Goal: Transaction & Acquisition: Purchase product/service

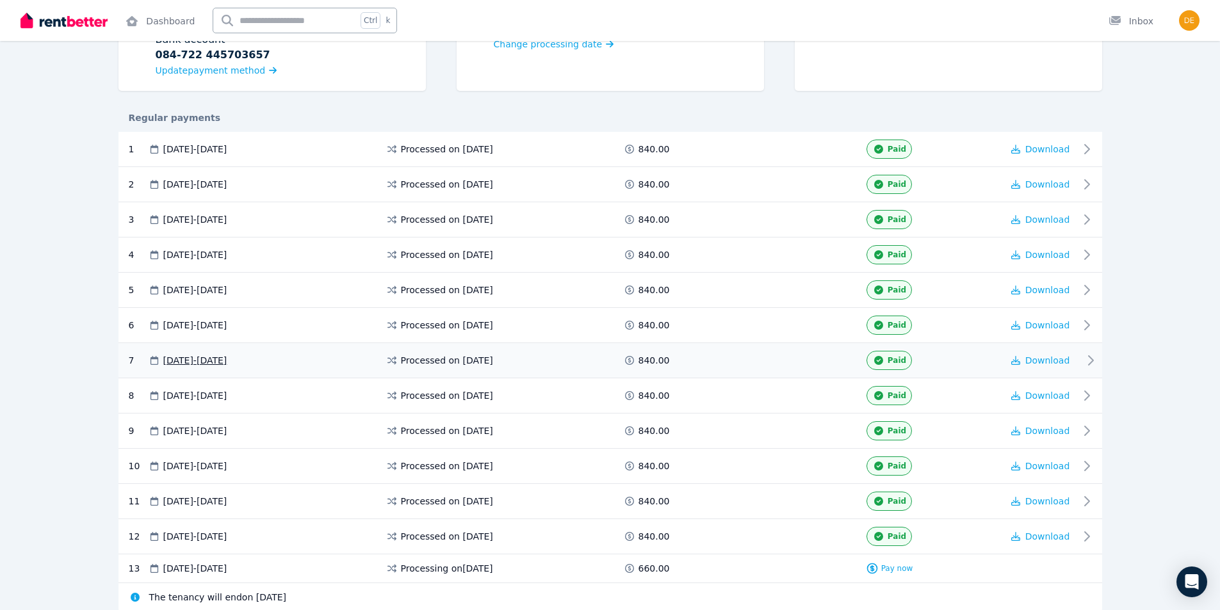
scroll to position [240, 0]
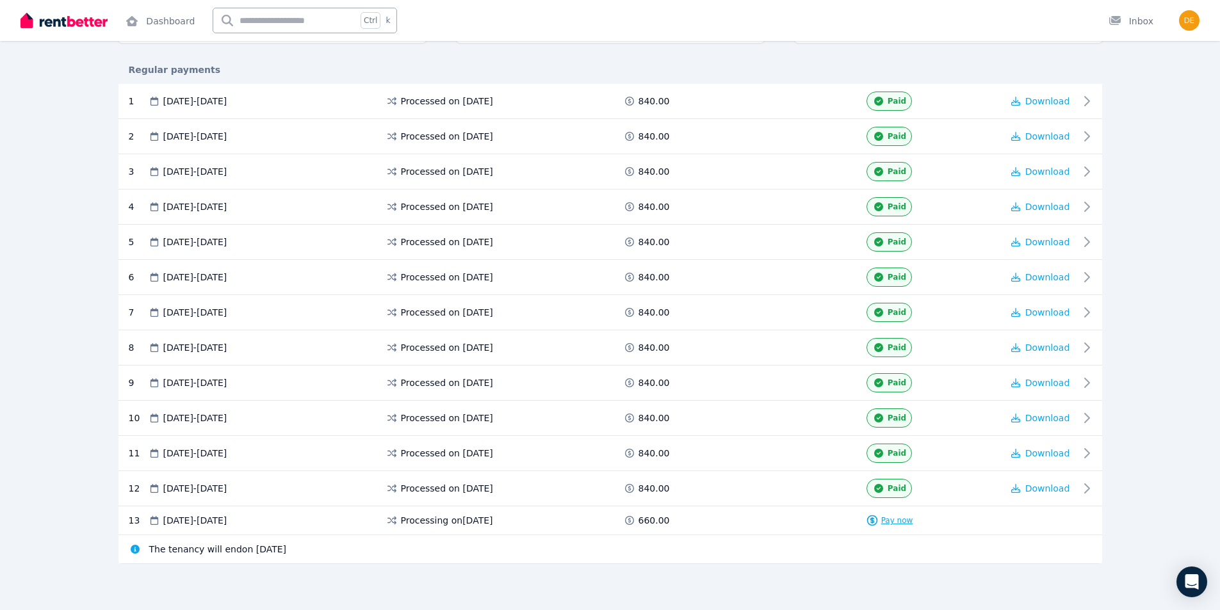
click at [901, 522] on span "Pay now" at bounding box center [897, 521] width 32 height 10
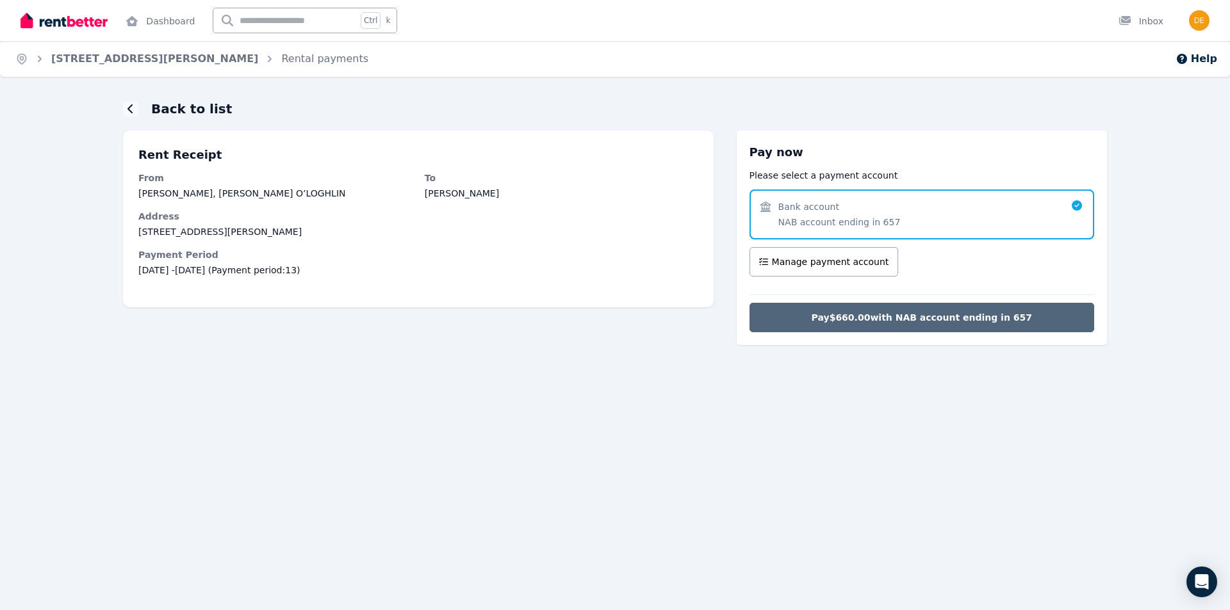
click at [923, 318] on span "Pay $660.00 with NAB account ending in 657" at bounding box center [921, 317] width 220 height 13
